Goal: Check status

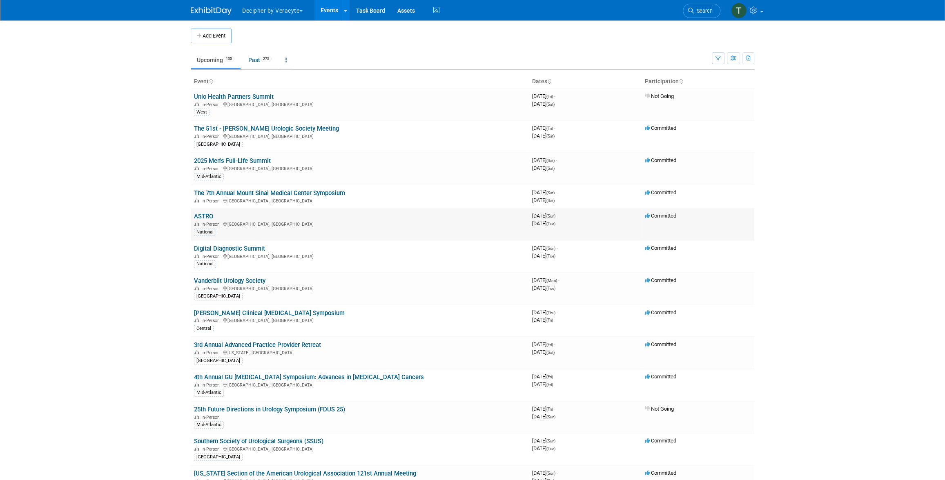
click at [209, 218] on link "ASTRO" at bounding box center [203, 216] width 19 height 7
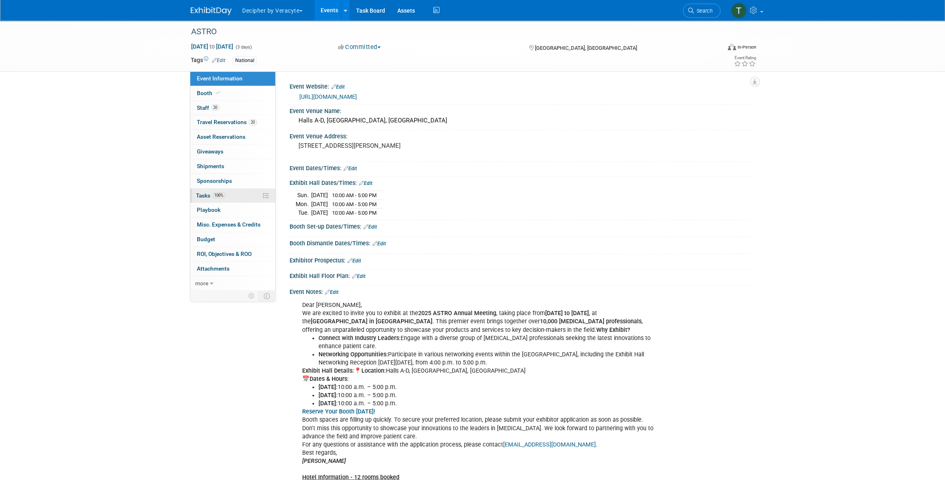
click at [234, 196] on link "100% Tasks 100%" at bounding box center [232, 196] width 85 height 14
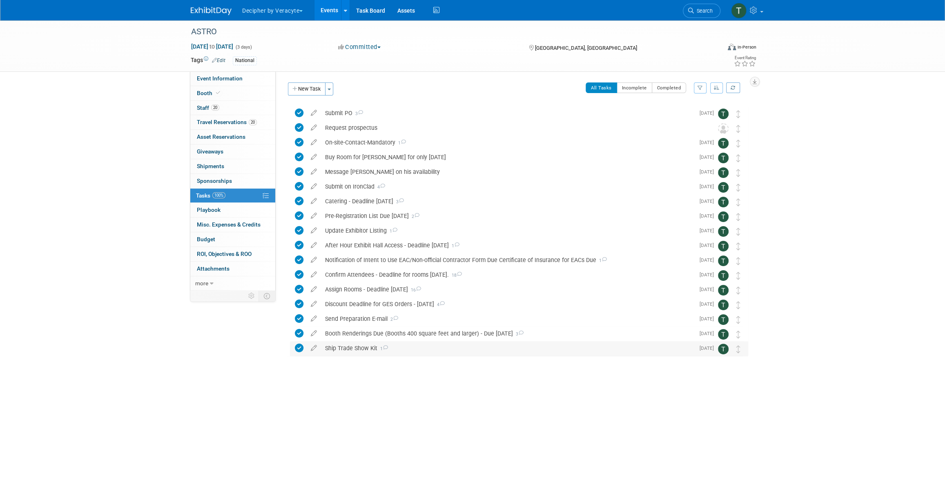
click at [341, 347] on div "Ship Trade Show Kit 1" at bounding box center [508, 348] width 374 height 14
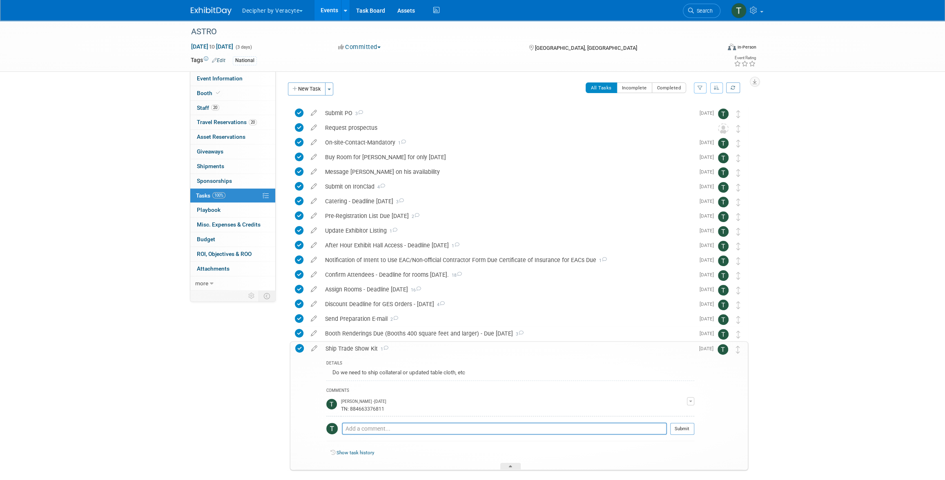
click at [368, 411] on div "TN: 884663376811" at bounding box center [514, 409] width 346 height 8
copy div "884663376811"
